Goal: Navigation & Orientation: Find specific page/section

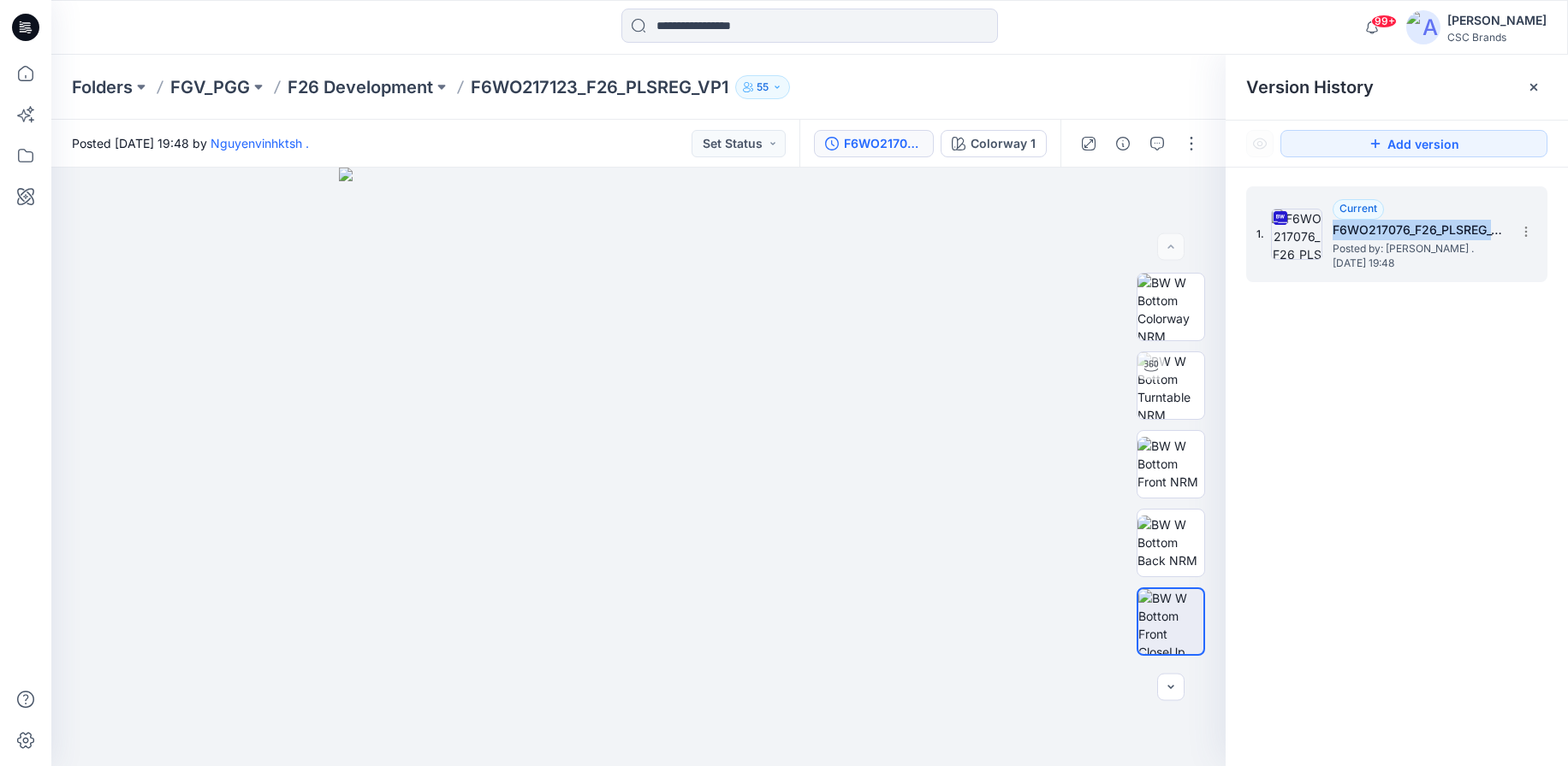
copy h5 "F6WO217076_F26_PLSREG_VP1"
click at [111, 85] on p "Folders" at bounding box center [103, 86] width 61 height 24
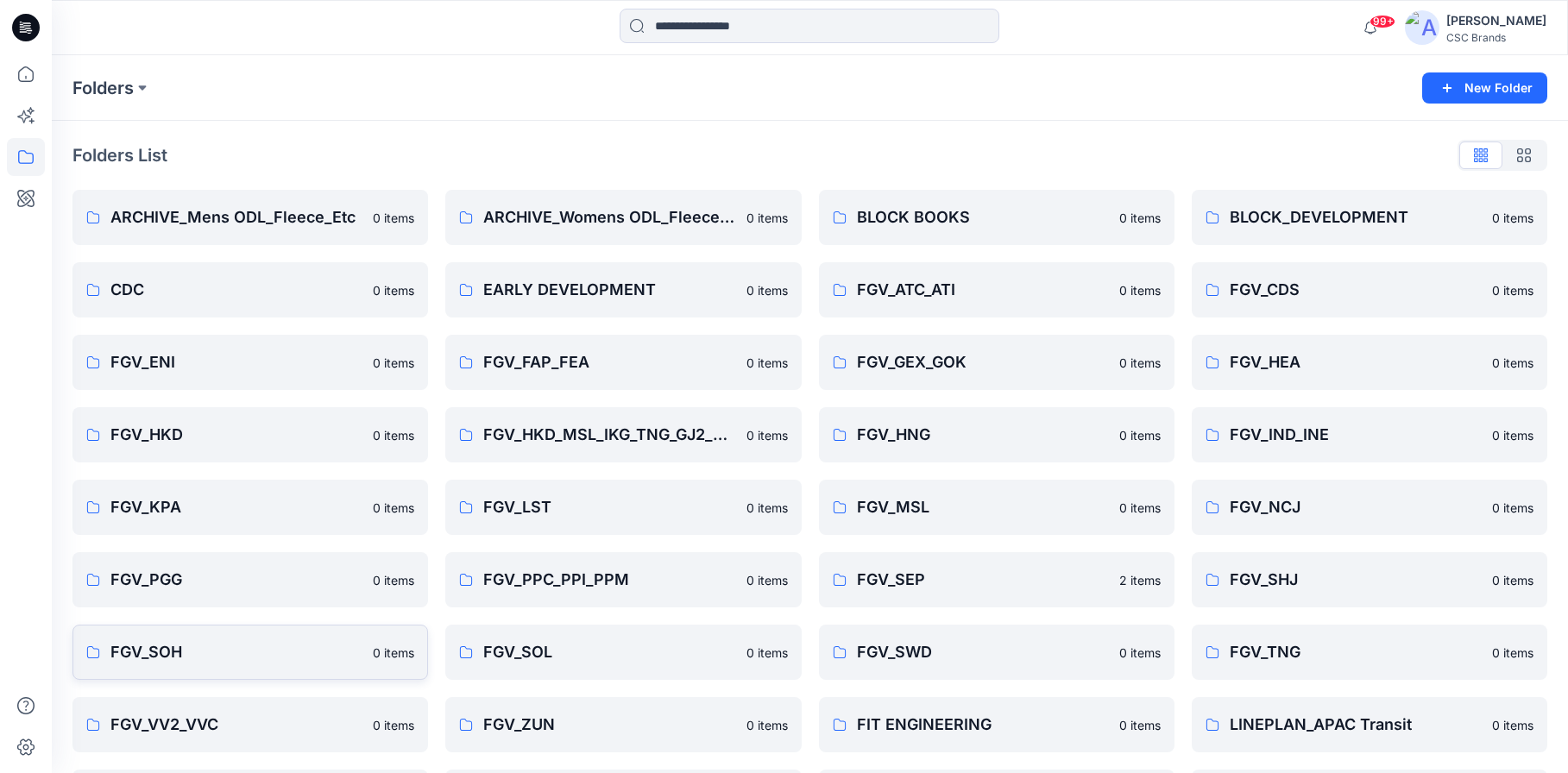
click at [255, 659] on p "FGV_SOH" at bounding box center [236, 652] width 252 height 24
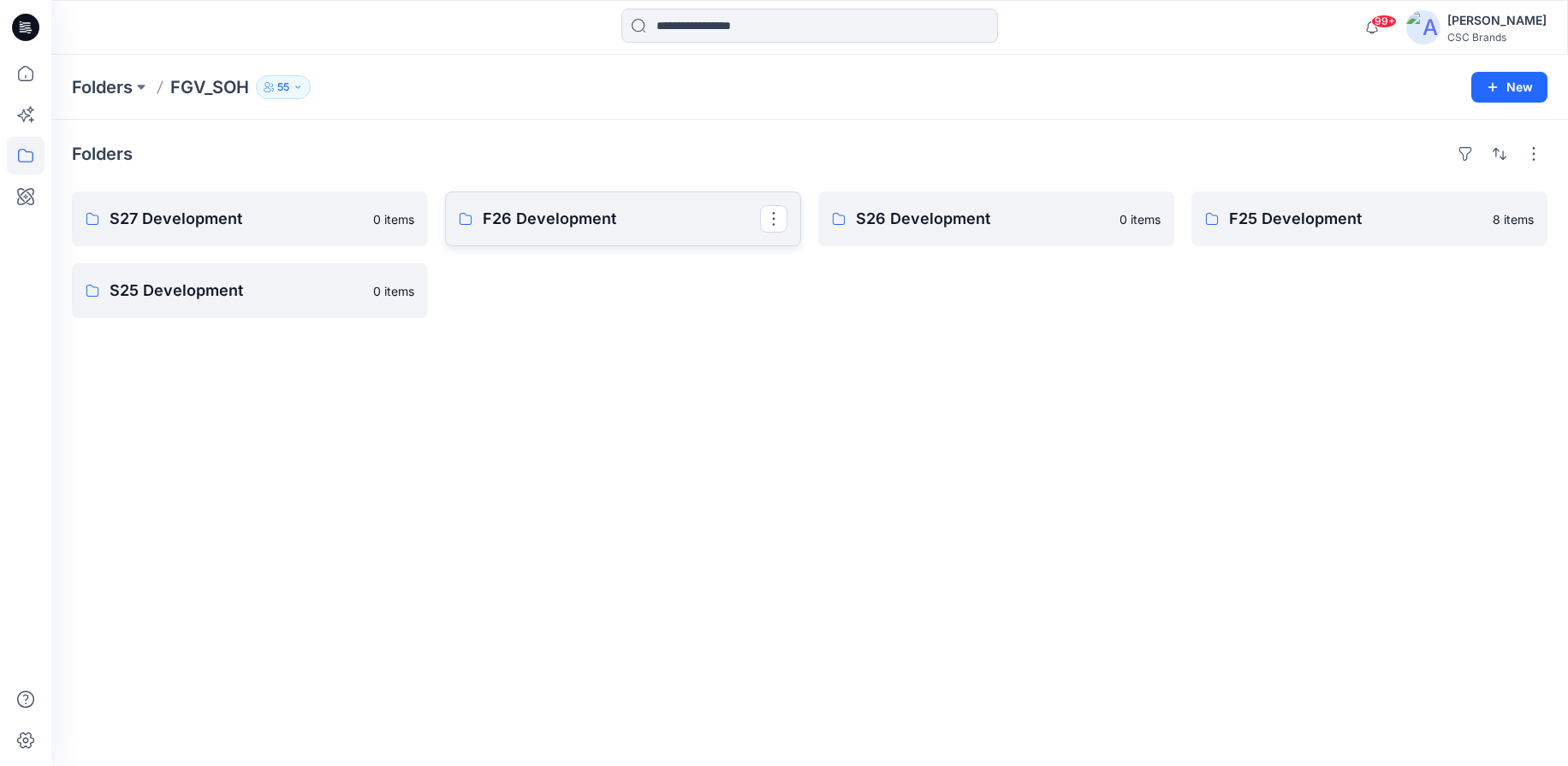
click at [610, 210] on p "F26 Development" at bounding box center [622, 219] width 278 height 24
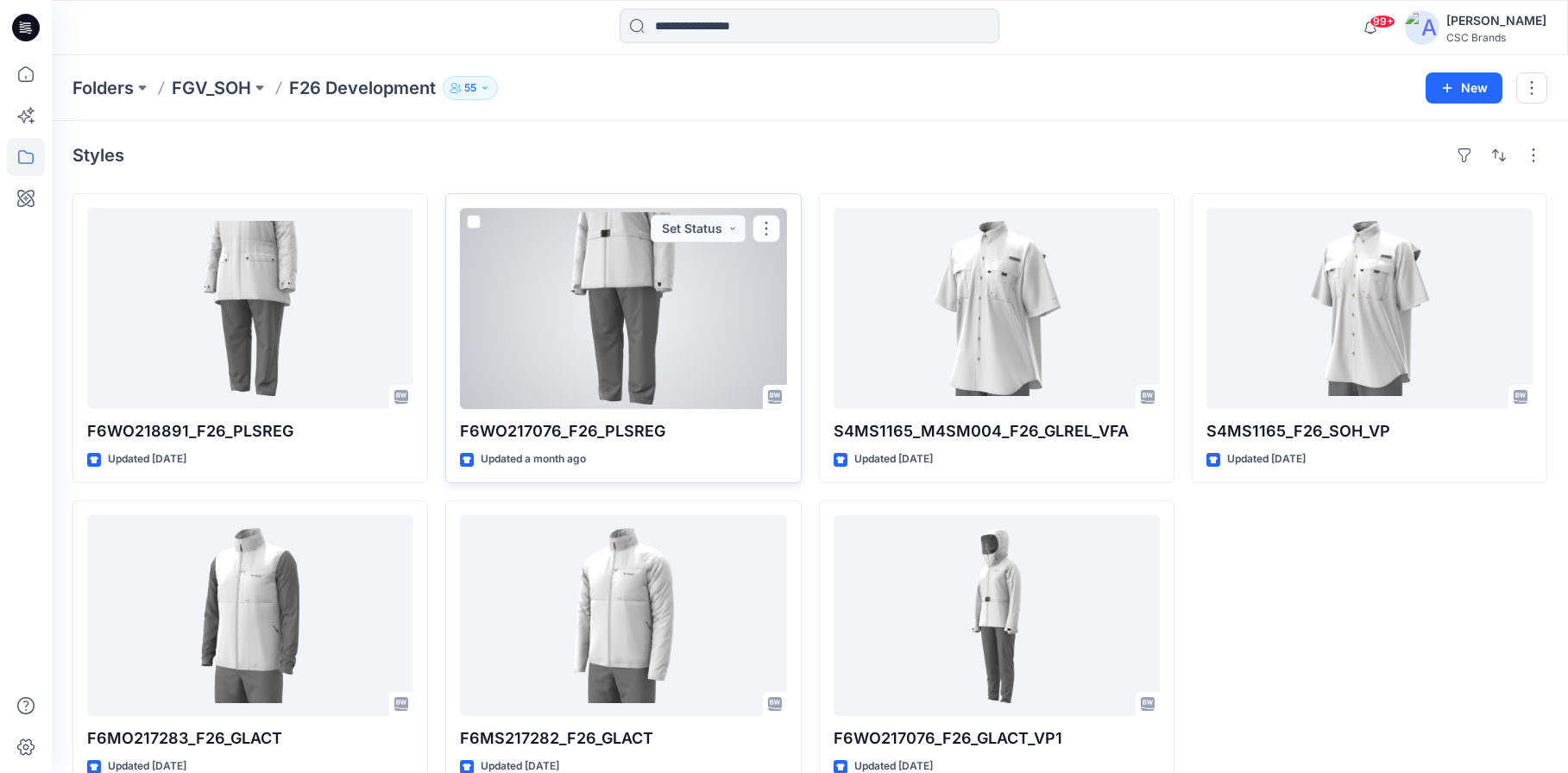
click at [629, 368] on div at bounding box center [623, 309] width 326 height 201
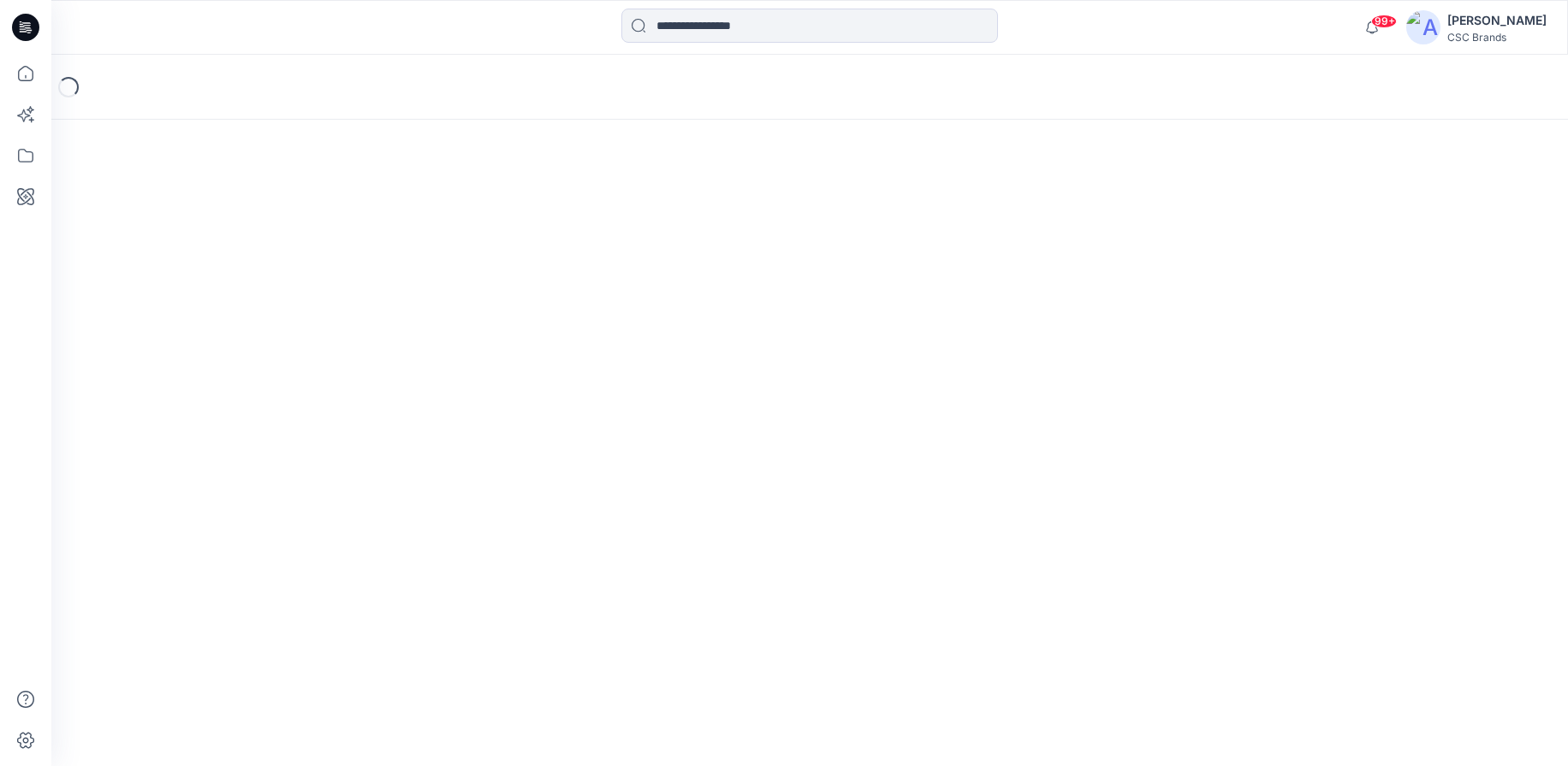
click at [624, 365] on div "Loading..." at bounding box center [809, 411] width 1517 height 712
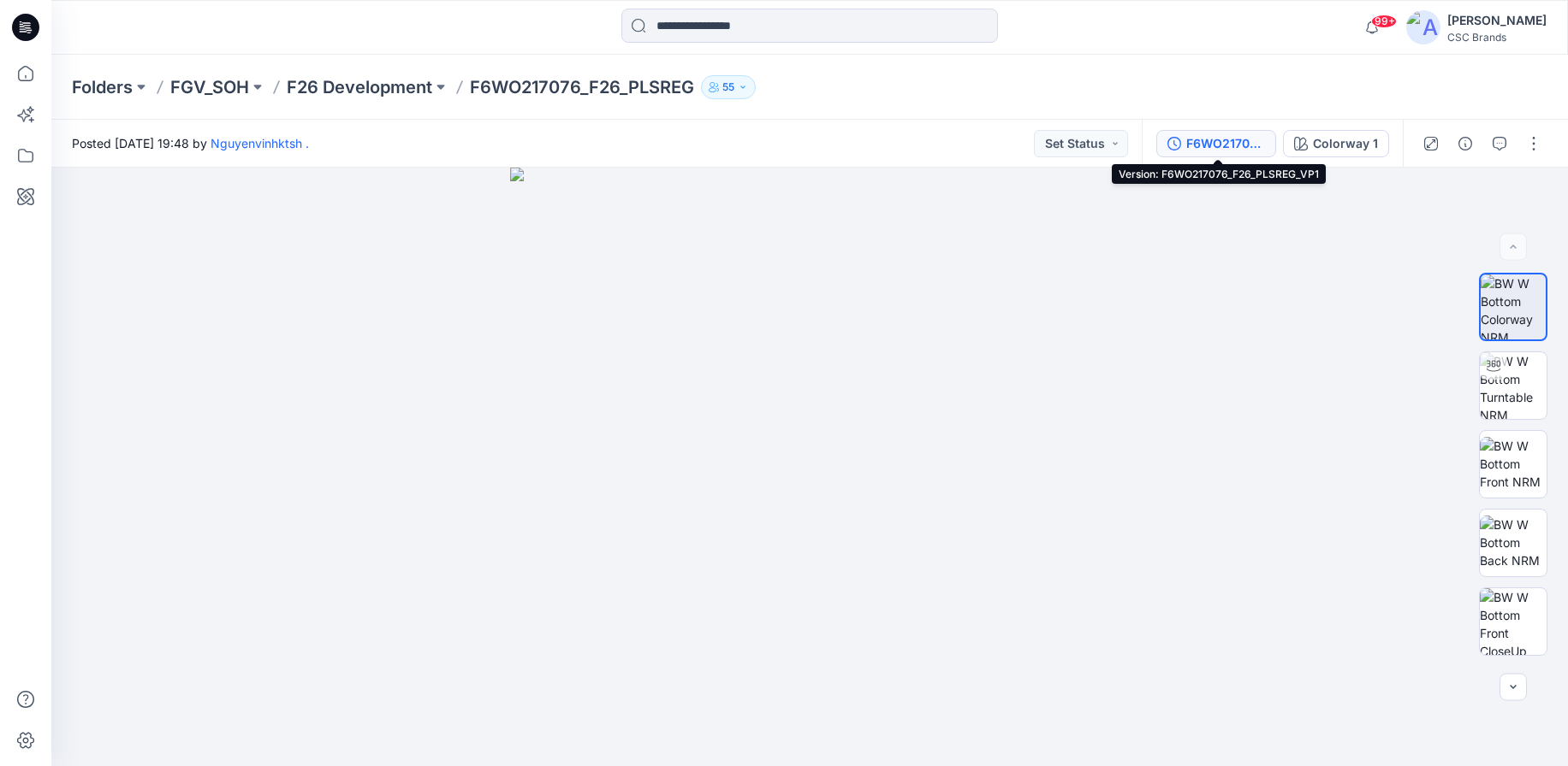
click at [1226, 149] on div "F6WO217076_F26_PLSREG_VP1" at bounding box center [1225, 144] width 79 height 19
